Goal: Entertainment & Leisure: Consume media (video, audio)

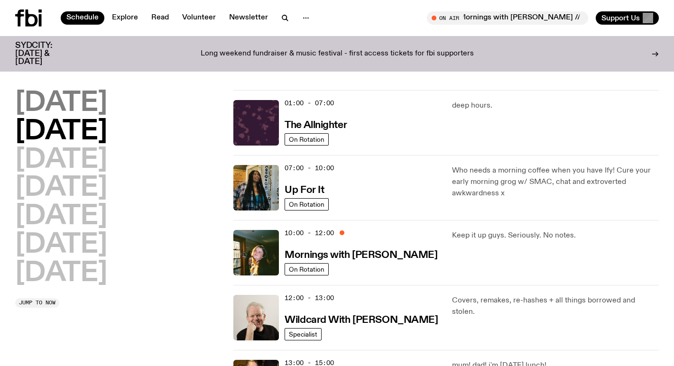
click at [62, 102] on h2 "[DATE]" at bounding box center [61, 103] width 92 height 27
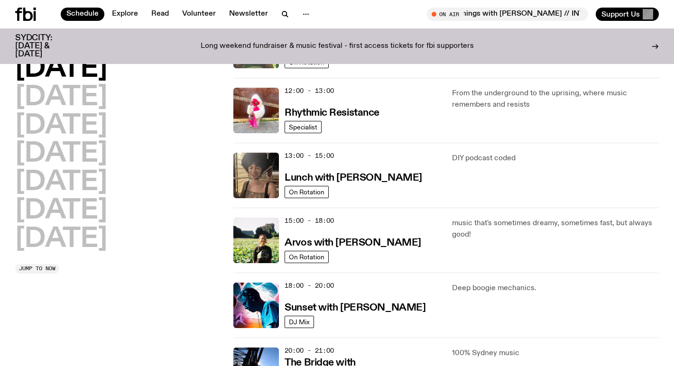
scroll to position [200, 0]
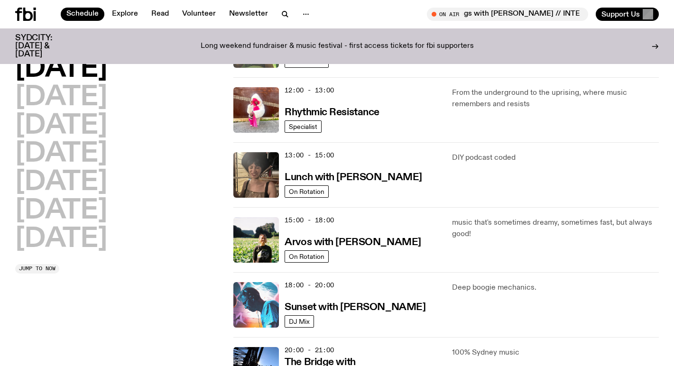
click at [265, 306] on img at bounding box center [256, 305] width 46 height 46
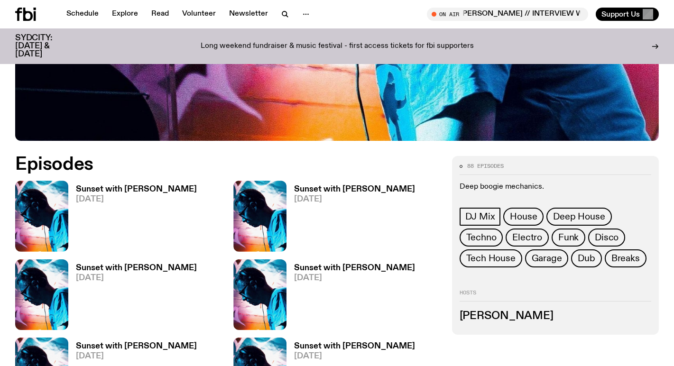
scroll to position [368, 0]
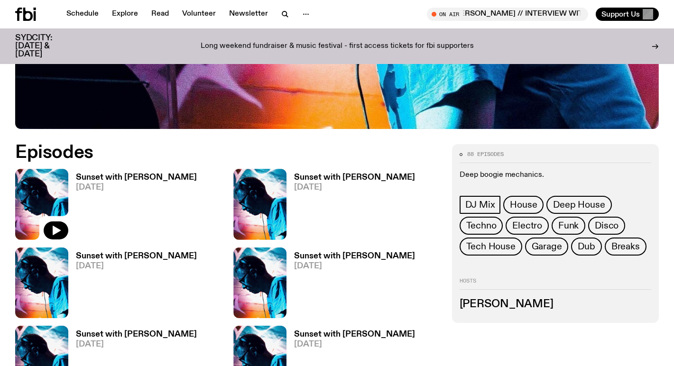
click at [41, 186] on img at bounding box center [41, 204] width 53 height 71
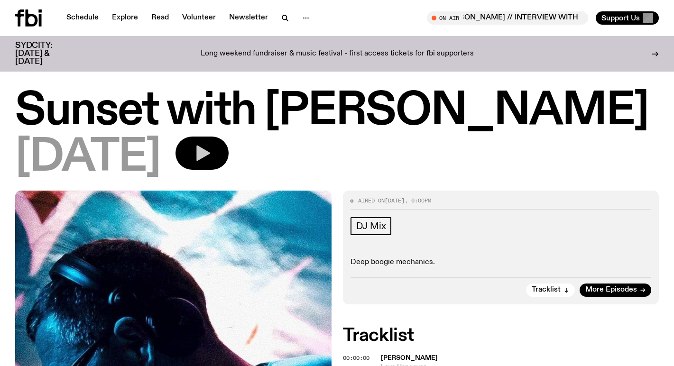
click at [210, 153] on icon "button" at bounding box center [203, 154] width 14 height 16
